Goal: Navigation & Orientation: Find specific page/section

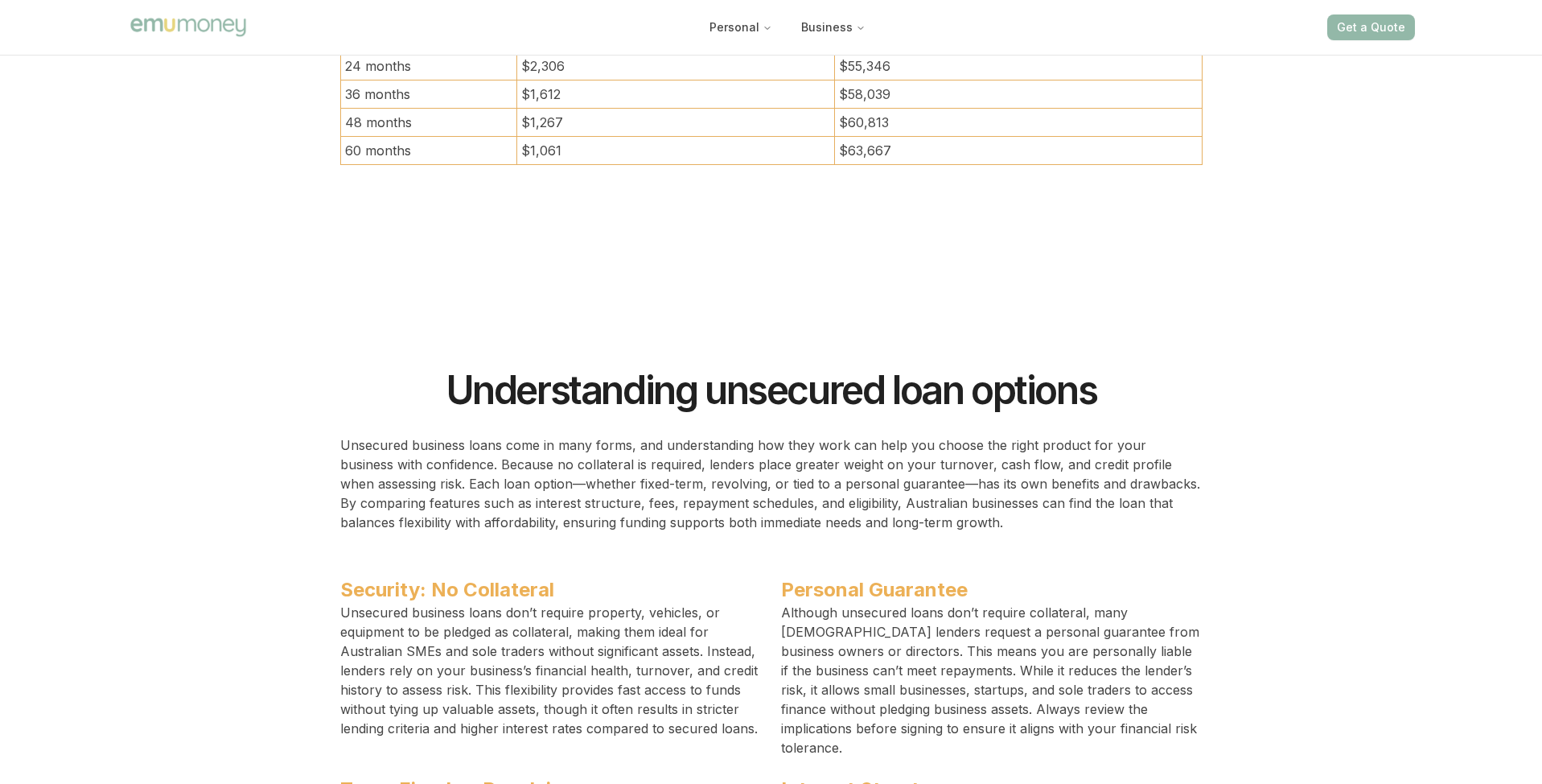
scroll to position [10322, 0]
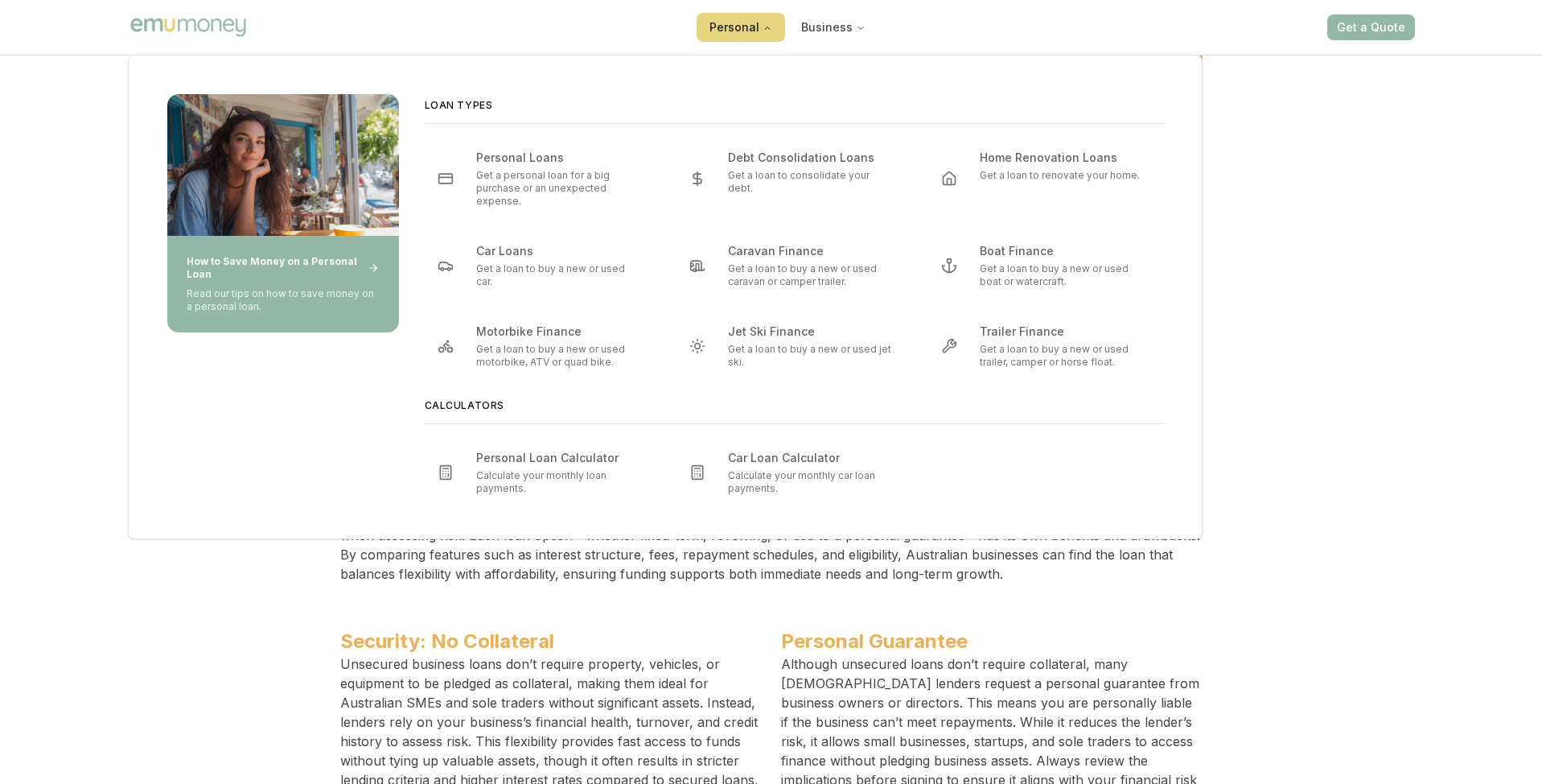
click at [728, 33] on button "Personal" at bounding box center [741, 27] width 88 height 29
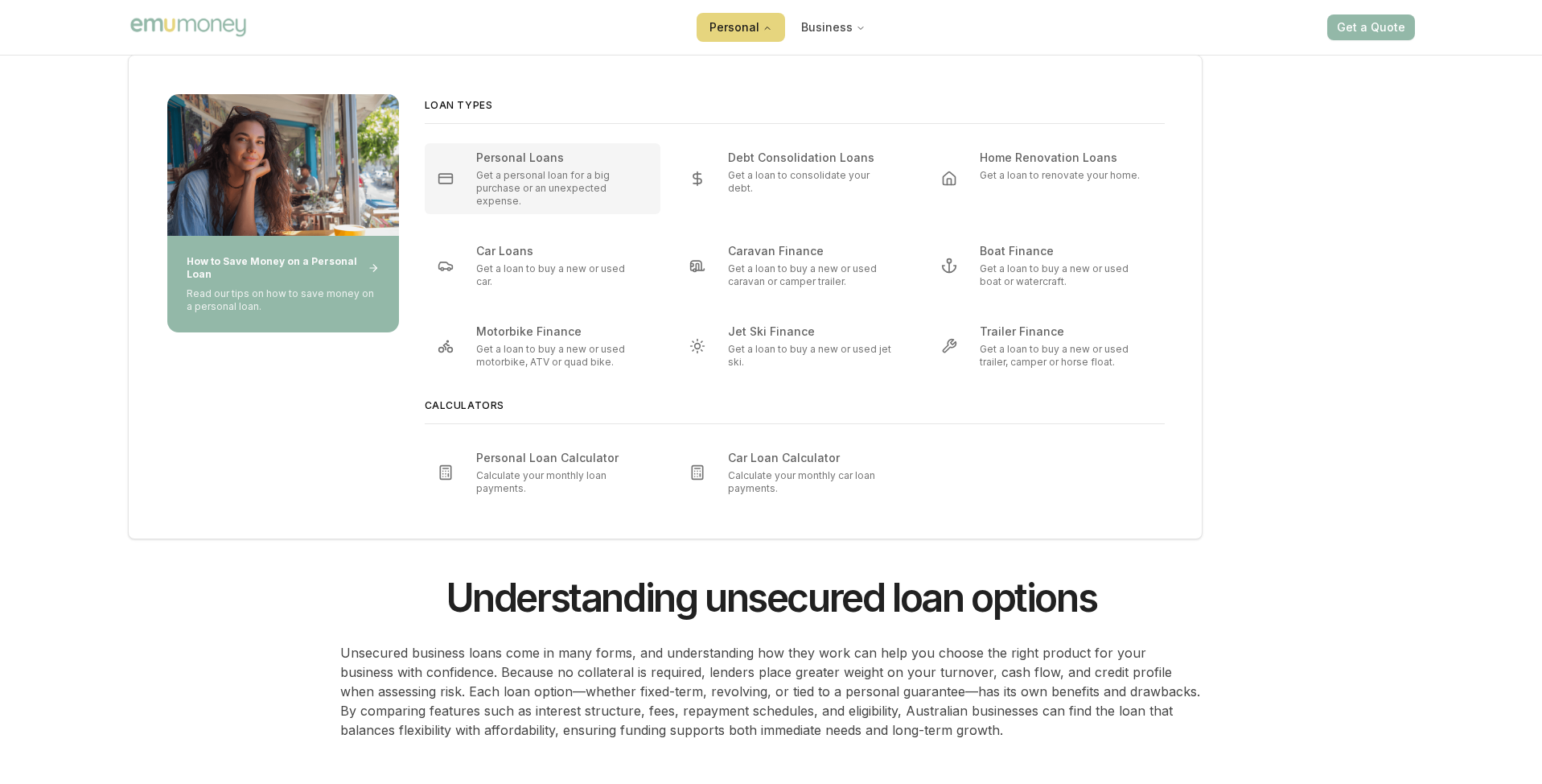
click at [551, 162] on div "Personal Loans" at bounding box center [528, 158] width 104 height 16
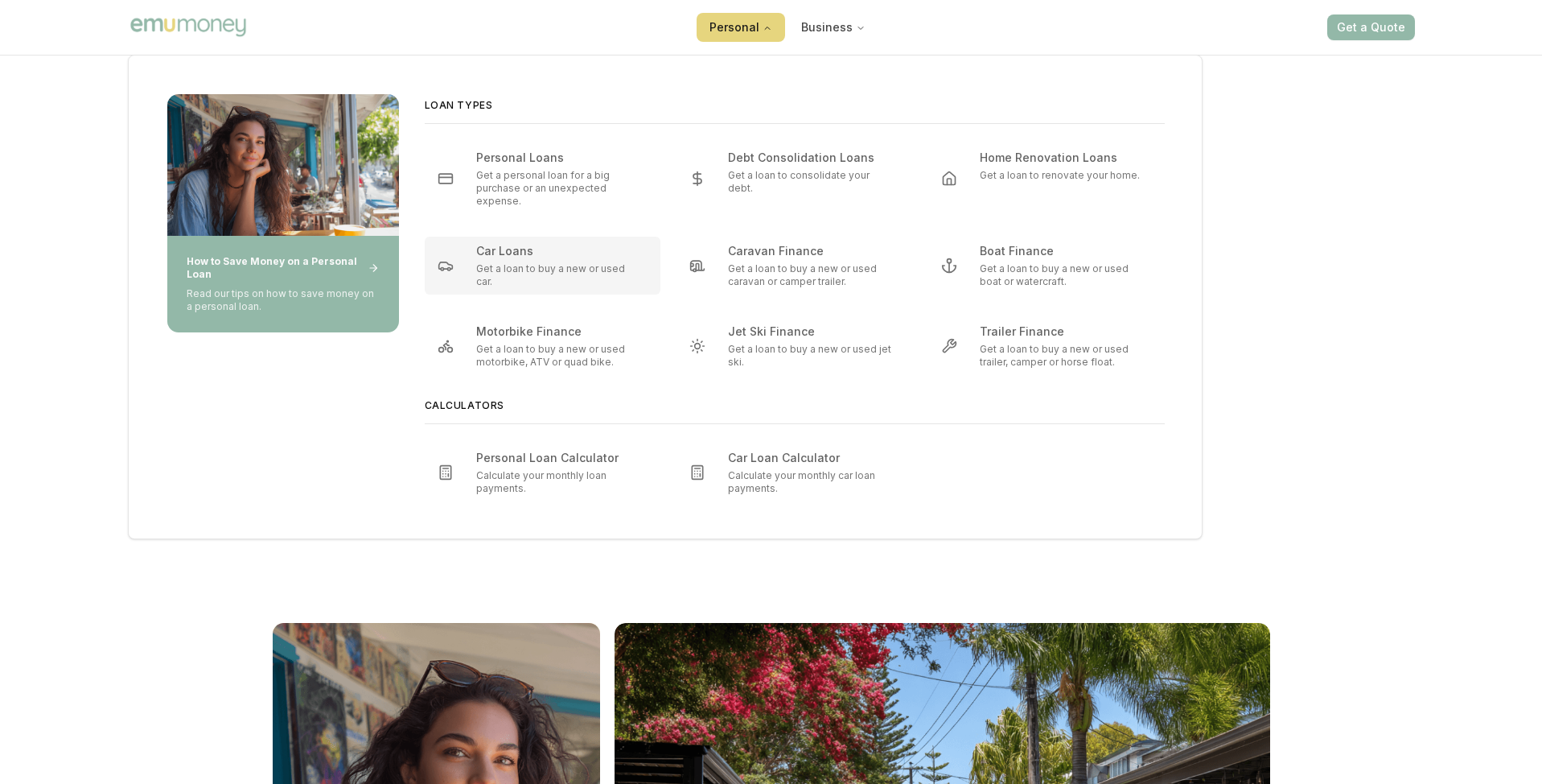
click at [540, 254] on icon "Main" at bounding box center [543, 249] width 13 height 13
